Goal: Task Accomplishment & Management: Use online tool/utility

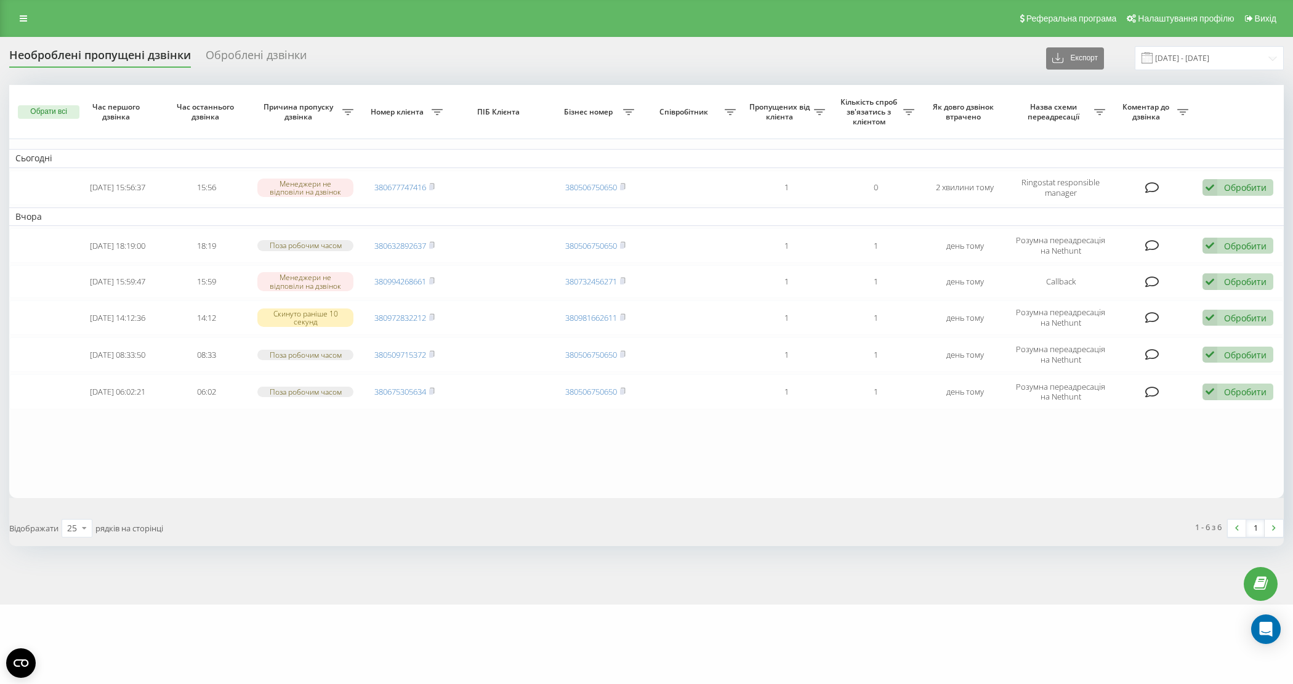
click at [32, 8] on div "Реферальна програма Налаштування профілю Вихід" at bounding box center [646, 18] width 1293 height 37
click at [26, 14] on link at bounding box center [23, 18] width 22 height 17
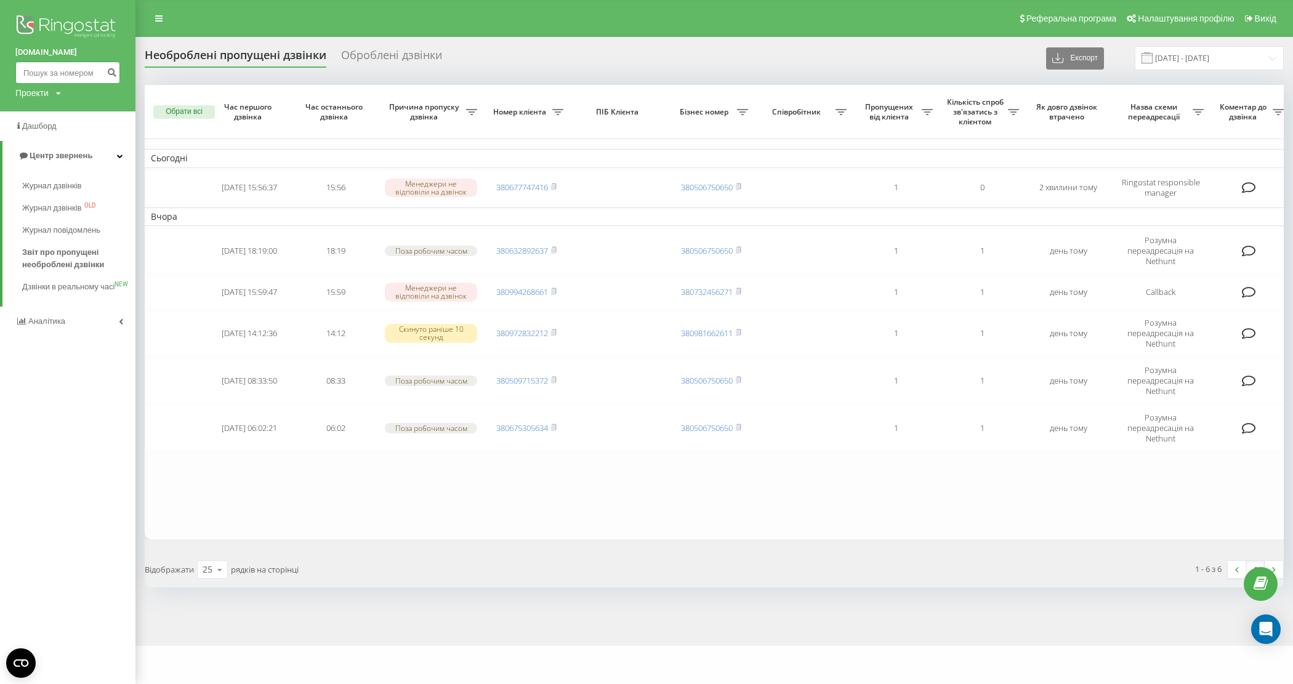
click at [84, 71] on input at bounding box center [67, 73] width 105 height 22
paste input "0505479362"
type input "0505479362"
click at [110, 71] on icon "submit" at bounding box center [112, 70] width 10 height 7
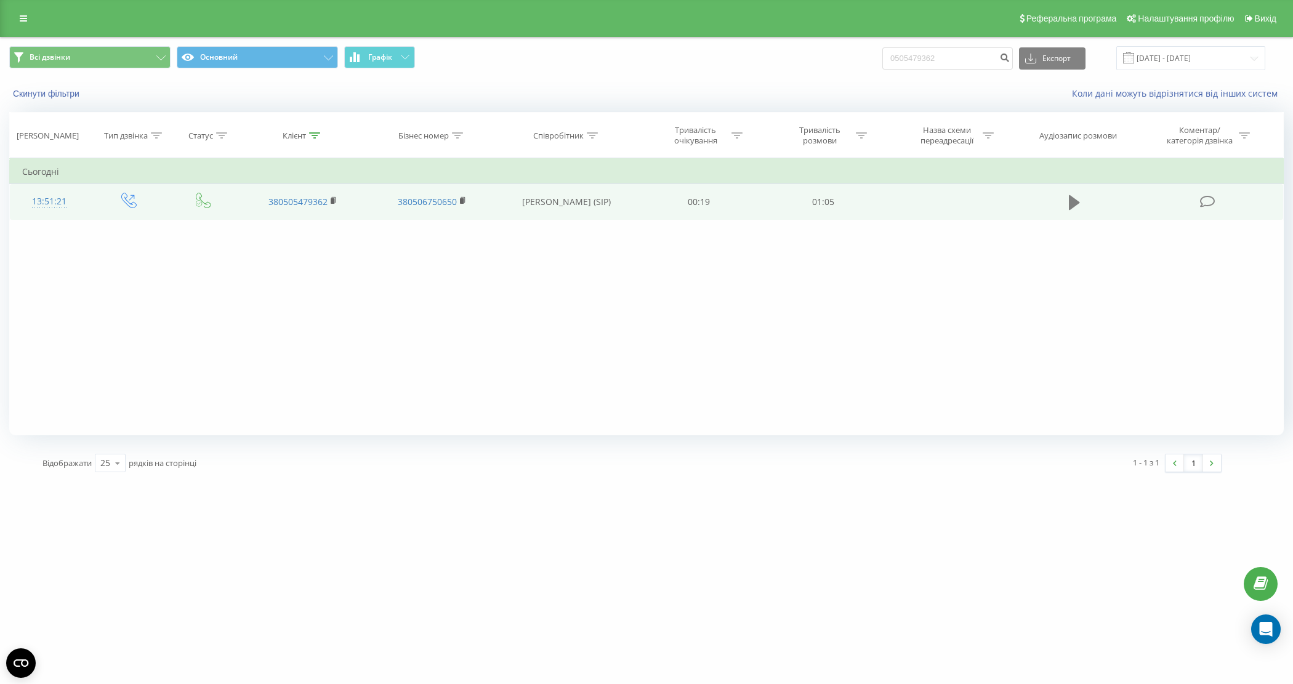
click at [1073, 207] on icon at bounding box center [1074, 202] width 11 height 15
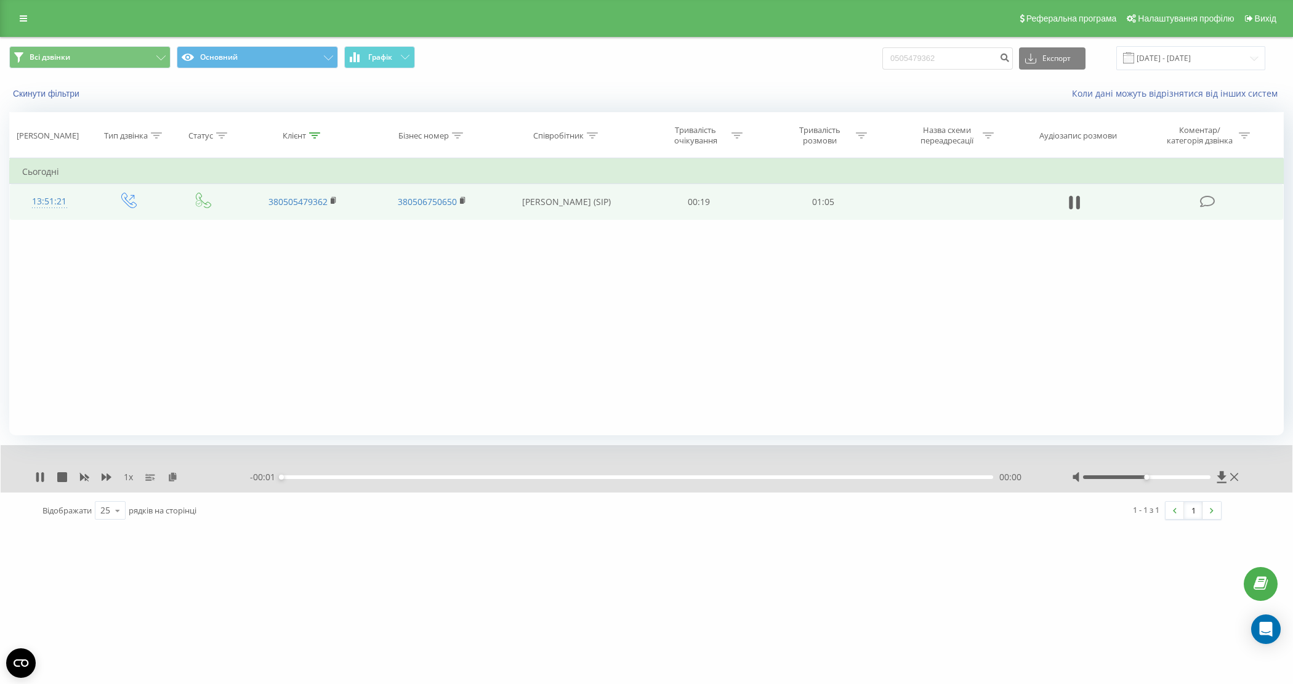
click at [416, 476] on div "00:00" at bounding box center [637, 477] width 712 height 4
click at [464, 477] on div "00:17" at bounding box center [637, 477] width 712 height 4
click at [802, 478] on div "00:48" at bounding box center [637, 477] width 712 height 4
click at [901, 480] on div "- 00:11 00:54 00:54" at bounding box center [645, 477] width 791 height 12
click at [908, 478] on div "00:58" at bounding box center [637, 477] width 712 height 4
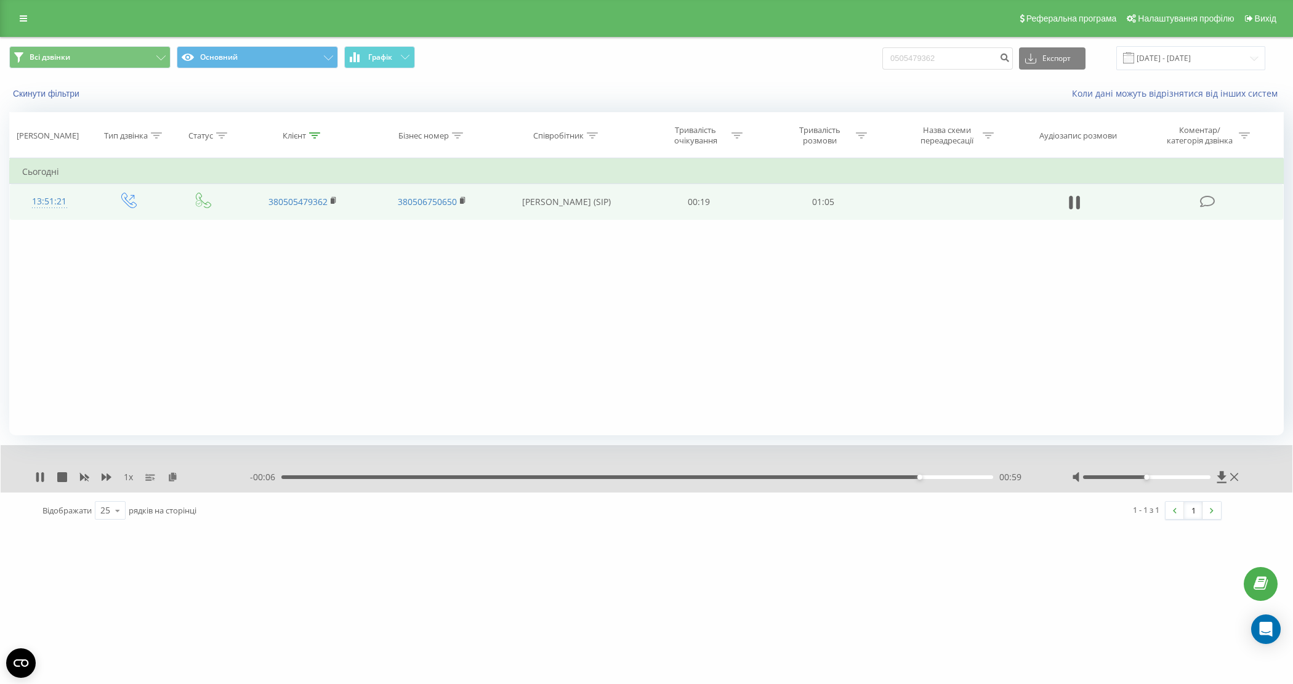
click at [829, 481] on div "- 00:06 00:59 00:59" at bounding box center [645, 477] width 791 height 12
click at [807, 481] on div "- 00:06 00:59 00:59" at bounding box center [645, 477] width 791 height 12
click at [786, 472] on div "- 00:06 00:59 00:59" at bounding box center [645, 477] width 791 height 12
click at [780, 475] on div "- 00:05 01:00 01:00" at bounding box center [645, 477] width 791 height 12
click at [774, 478] on div "01:00" at bounding box center [637, 477] width 712 height 4
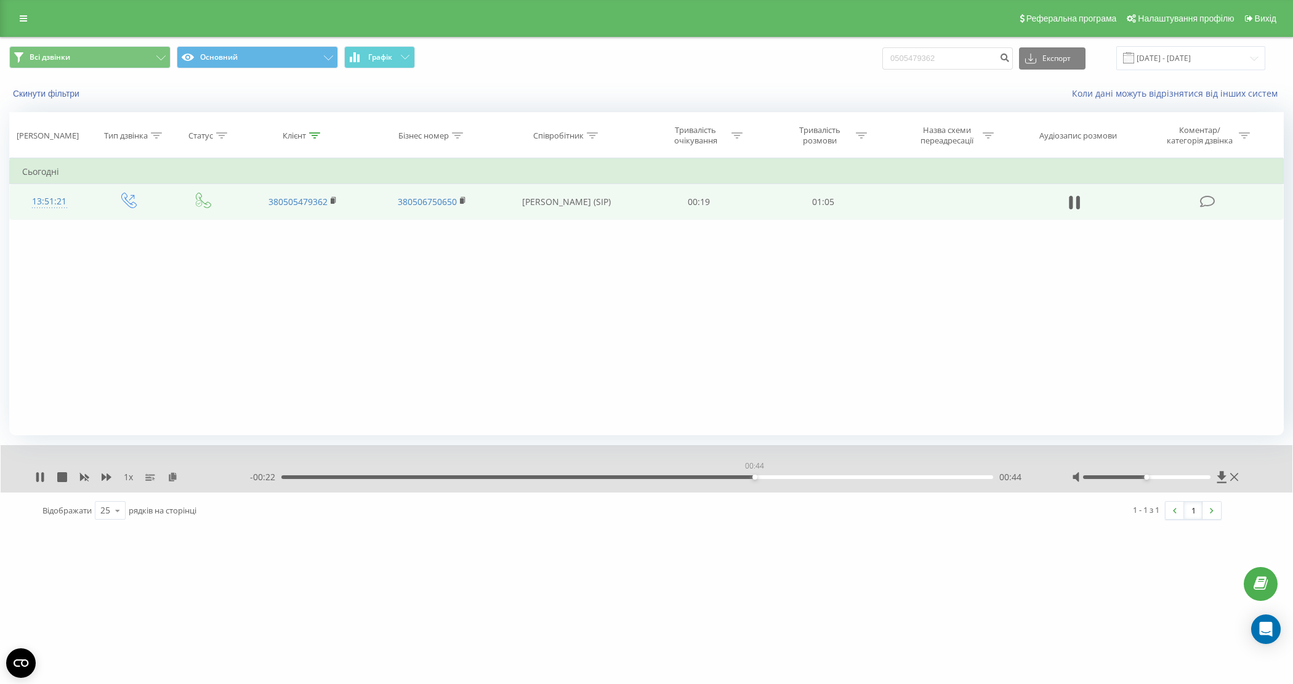
drag, startPoint x: 754, startPoint y: 478, endPoint x: 740, endPoint y: 478, distance: 14.2
click at [753, 478] on div "00:44" at bounding box center [637, 477] width 712 height 4
click at [710, 475] on div "00:39" at bounding box center [637, 477] width 712 height 4
